Goal: Task Accomplishment & Management: Manage account settings

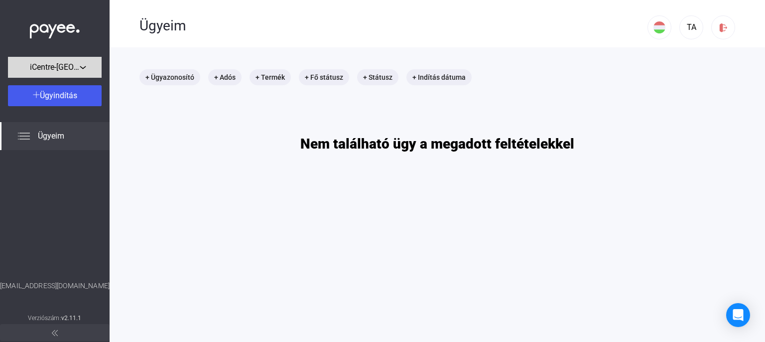
click at [98, 66] on div "iCentre-[GEOGRAPHIC_DATA] Kft." at bounding box center [55, 67] width 88 height 12
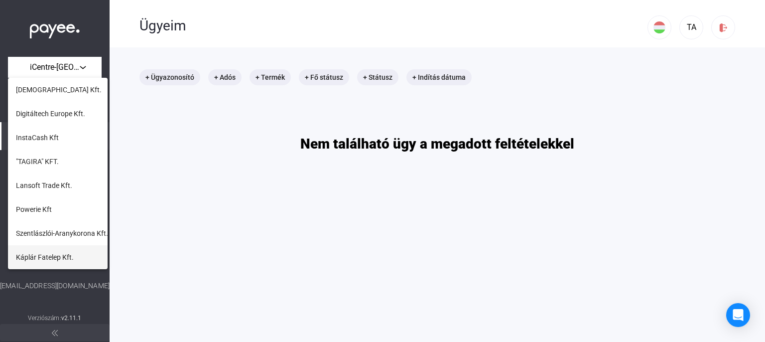
click at [63, 257] on span "Káplár Fatelep Kft." at bounding box center [45, 257] width 58 height 12
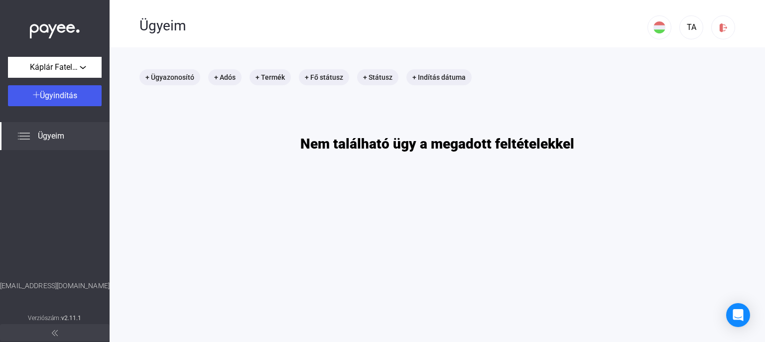
click at [66, 36] on img at bounding box center [55, 28] width 50 height 20
click at [70, 31] on img at bounding box center [55, 28] width 50 height 20
click at [37, 25] on img at bounding box center [55, 28] width 50 height 20
